Goal: Check status: Check status

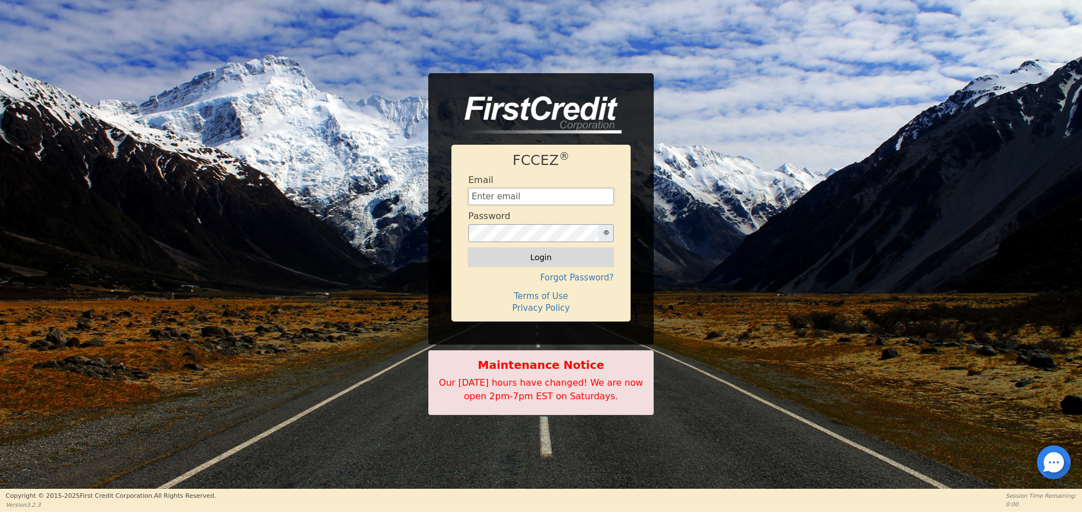
type input "[EMAIL_ADDRESS][DOMAIN_NAME]"
click at [554, 262] on button "Login" at bounding box center [540, 257] width 145 height 19
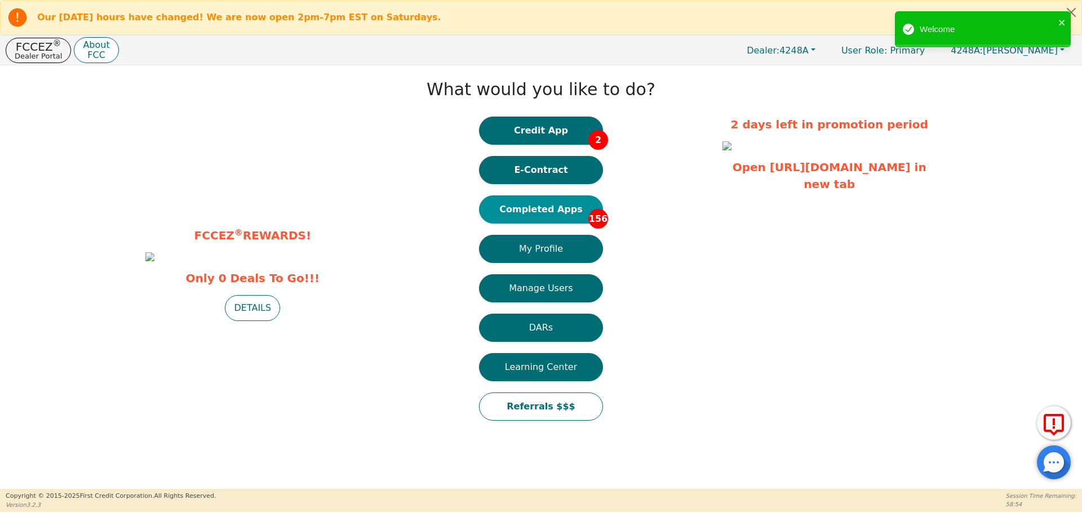
click at [563, 210] on button "Completed Apps 156" at bounding box center [541, 210] width 124 height 28
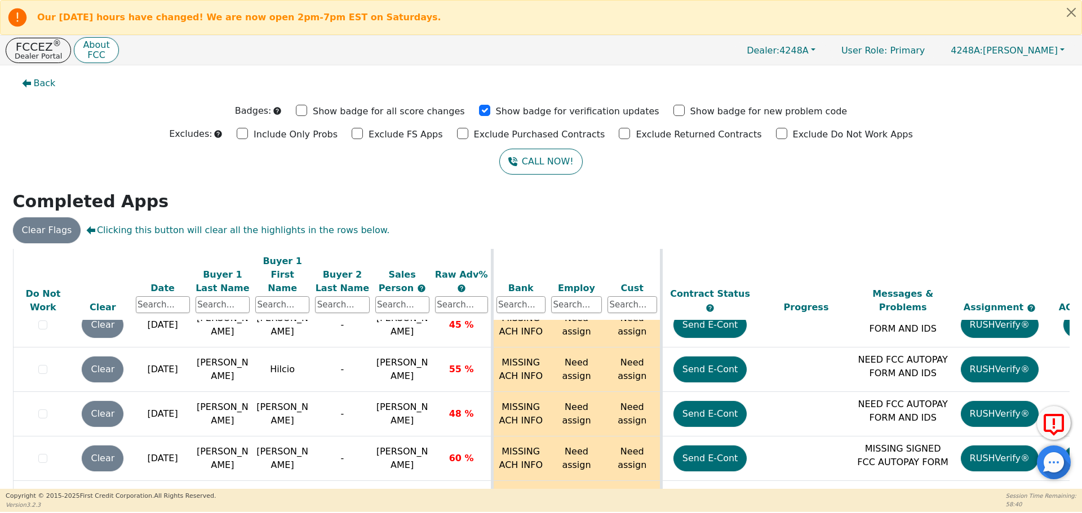
scroll to position [71, 0]
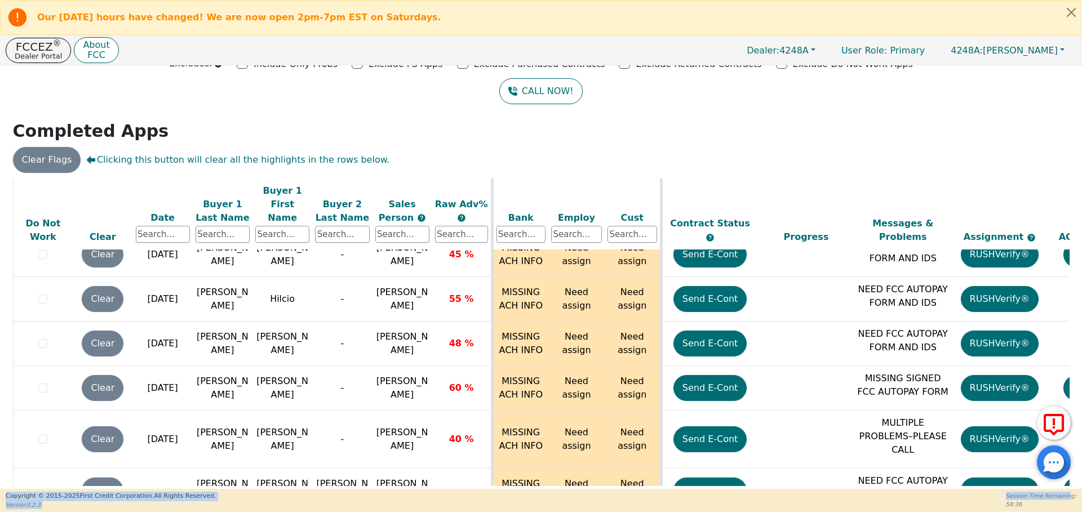
drag, startPoint x: 1072, startPoint y: 472, endPoint x: 1073, endPoint y: 492, distance: 20.3
click at [1073, 492] on div "Our Saturday hours have changed! We are now open 2pm-7pm EST on Saturdays. FCCE…" at bounding box center [541, 256] width 1082 height 512
click at [1070, 385] on div "Back Badges: Show badge for all score changes Show badge for verification updat…" at bounding box center [541, 206] width 1082 height 424
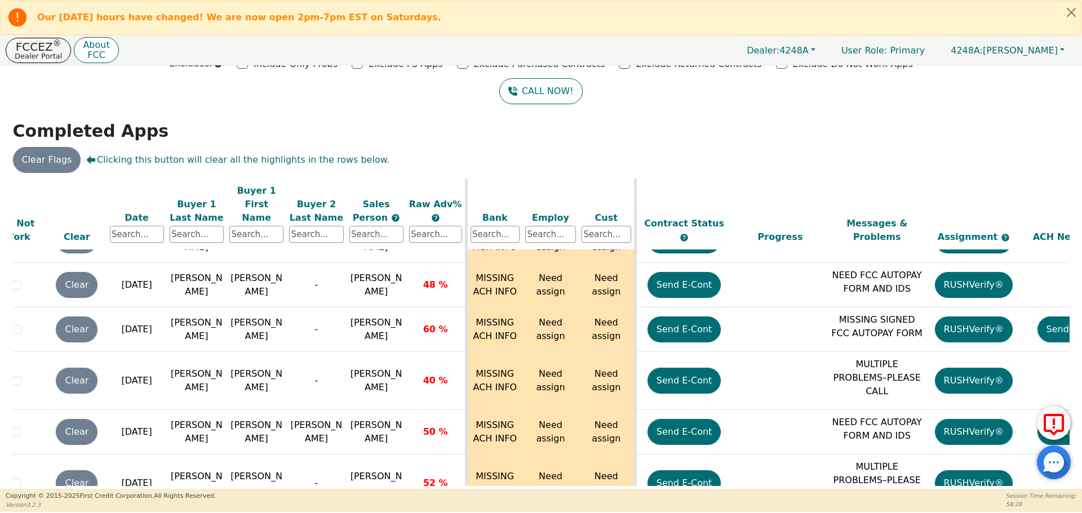
scroll to position [6613, 3]
